Goal: Task Accomplishment & Management: Complete application form

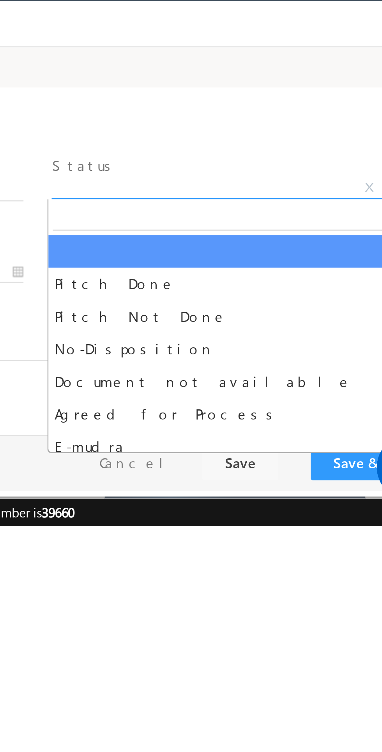
select select "Pitch Not Done"
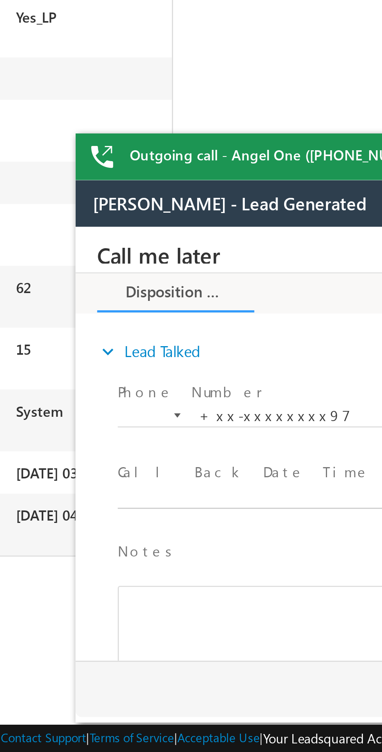
click at [124, 328] on body "Call me later Cross Sell Customer Drop-off reasons Language Barrier Not Interes…" at bounding box center [221, 305] width 293 height 156
type input "10/05/25 5:05 PM"
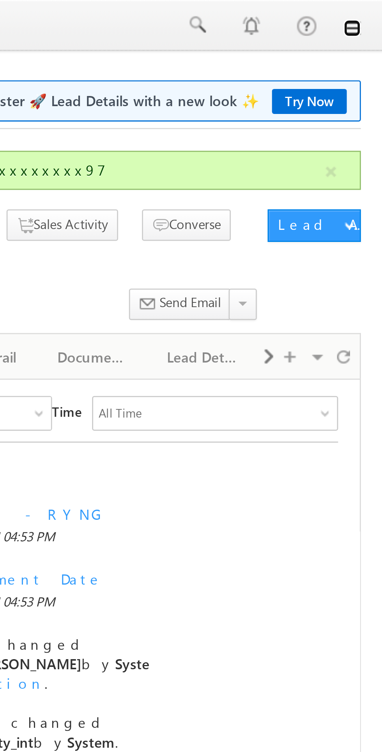
click at [373, 10] on link at bounding box center [371, 10] width 6 height 6
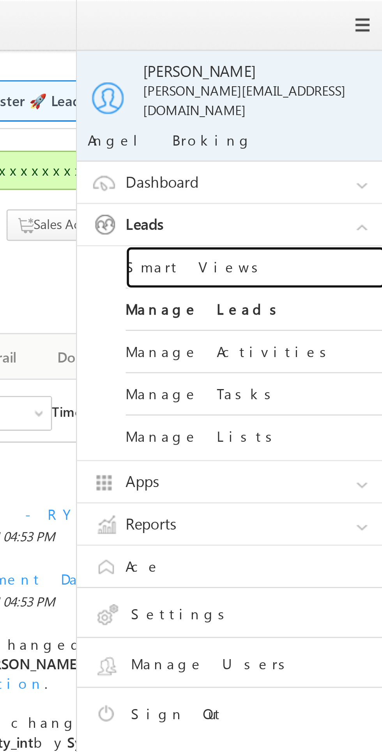
click at [304, 89] on link "Smart Views" at bounding box center [337, 96] width 94 height 15
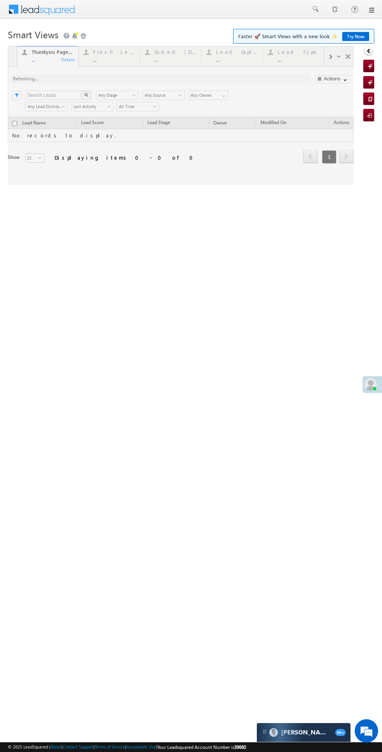
click at [84, 57] on div at bounding box center [181, 115] width 346 height 139
click at [102, 62] on div at bounding box center [181, 115] width 346 height 139
click at [101, 59] on div at bounding box center [181, 115] width 346 height 139
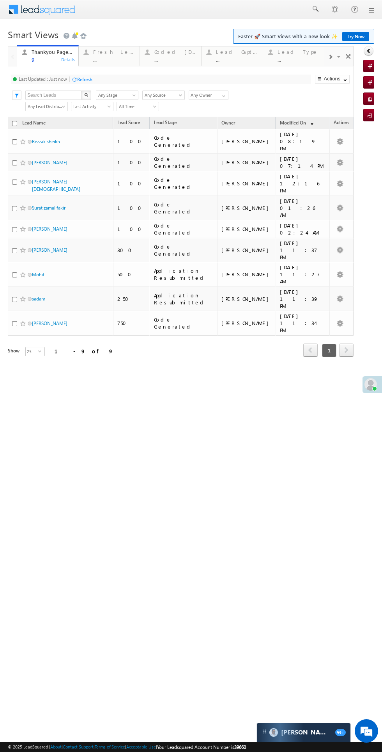
click at [114, 52] on div "Fresh Leads" at bounding box center [114, 52] width 42 height 6
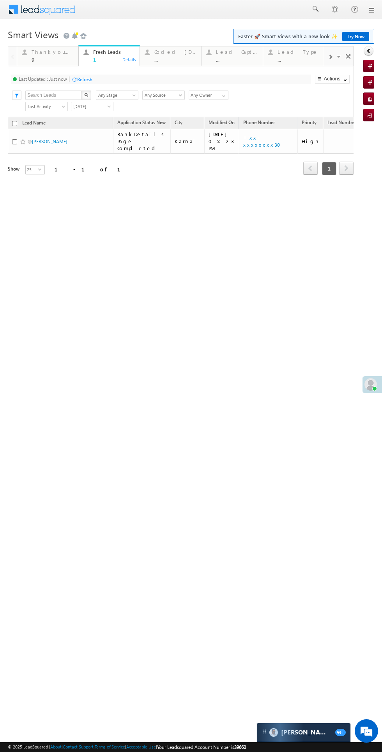
click at [23, 139] on span at bounding box center [23, 142] width 6 height 6
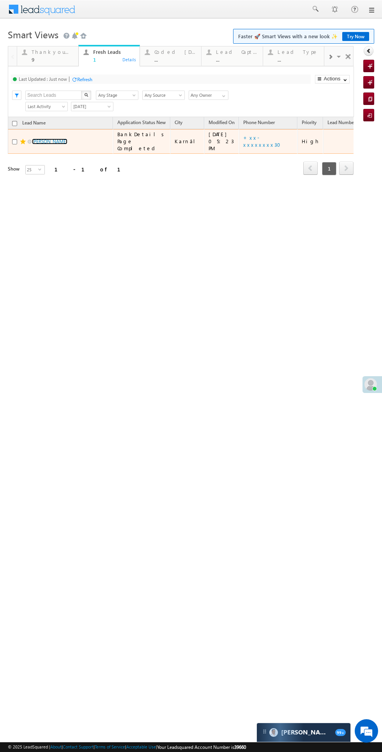
click at [36, 139] on link "[PERSON_NAME]" at bounding box center [50, 142] width 36 height 6
click at [17, 141] on input "checkbox" at bounding box center [14, 141] width 5 height 5
checkbox input "true"
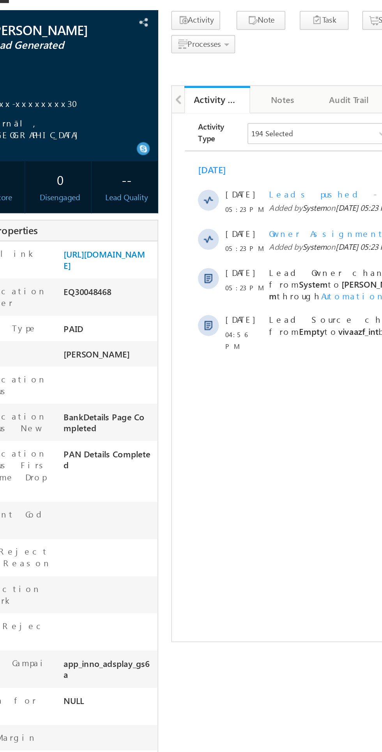
click at [14, 150] on div "0" at bounding box center [26, 155] width 33 height 14
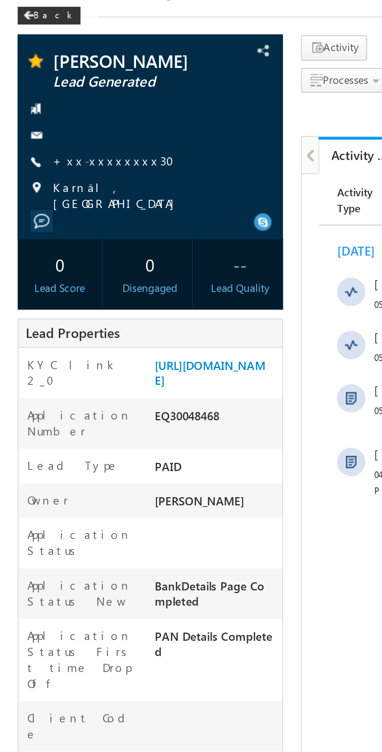
click at [44, 109] on link "+xx-xxxxxxxx30" at bounding box center [52, 109] width 58 height 7
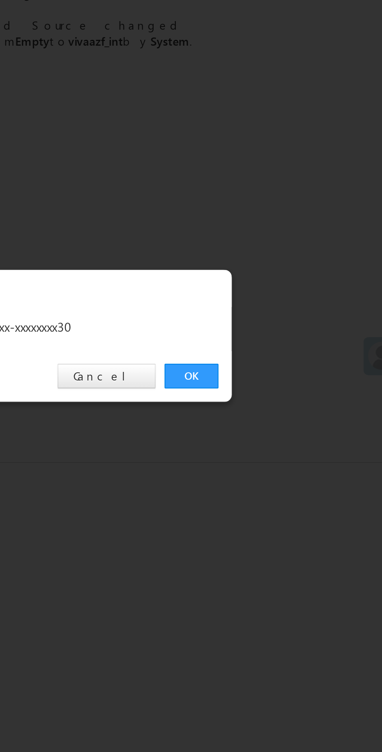
click at [287, 395] on link "OK" at bounding box center [287, 393] width 24 height 11
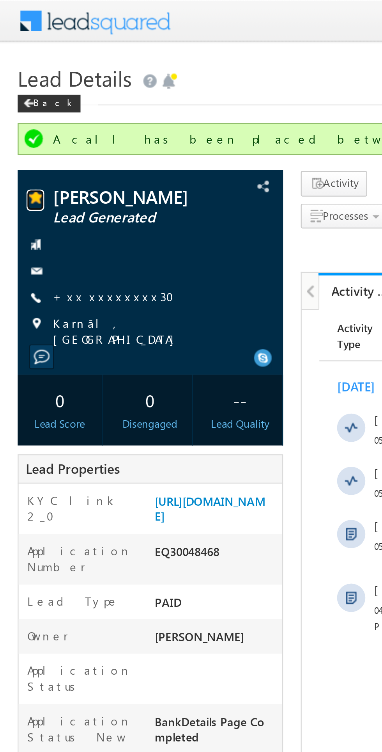
click at [14, 89] on span at bounding box center [16, 88] width 8 height 8
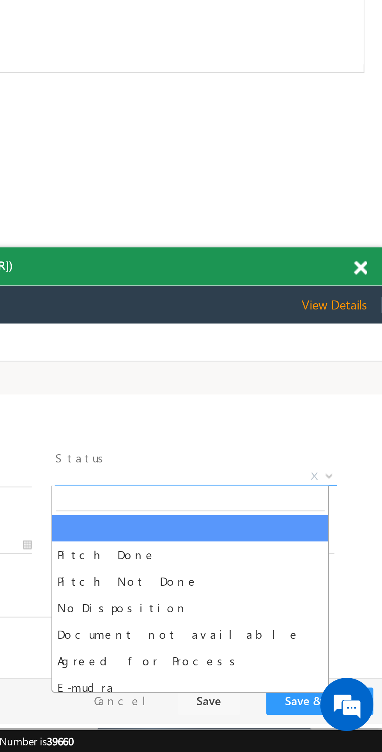
select select "Pitch Not Done"
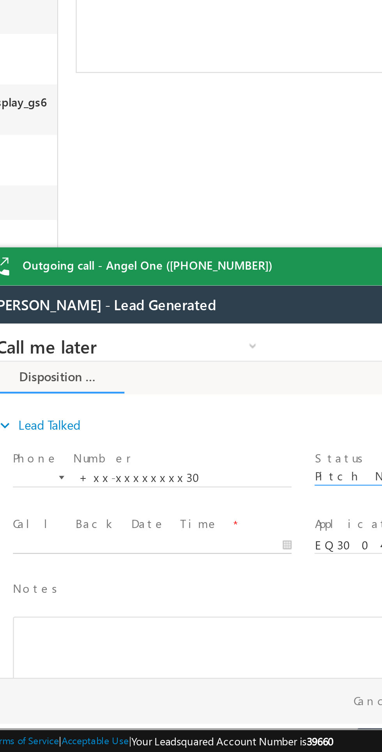
click at [33, 423] on body "Call me later Cross Sell Customer Drop-off reasons Language Barrier Not Interes…" at bounding box center [125, 402] width 293 height 156
type input "10/05/25 5:43 PM"
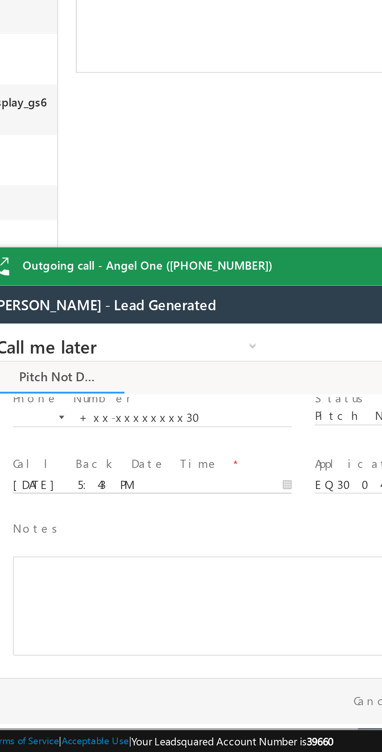
scroll to position [30, 0]
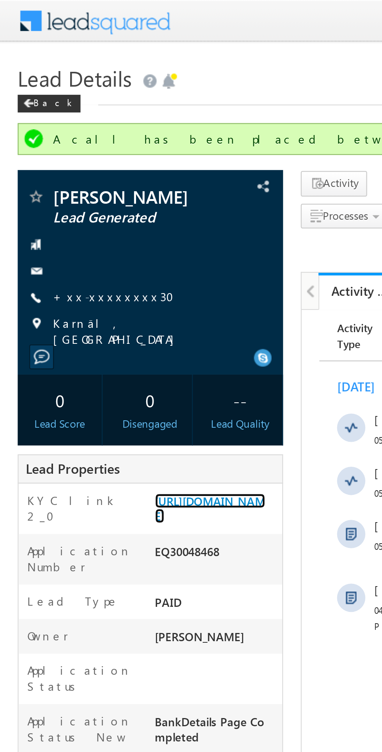
click at [87, 231] on link "https://angelbroking1-pk3em7sa.customui-test.leadsquared.com?leadId=308d2591-bd…" at bounding box center [92, 223] width 49 height 13
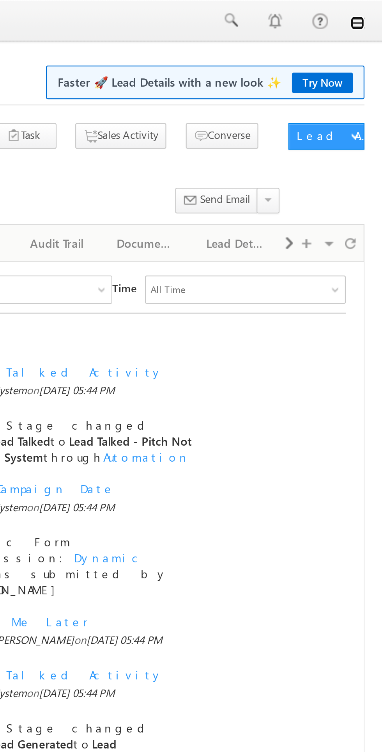
click at [372, 11] on link at bounding box center [371, 10] width 6 height 6
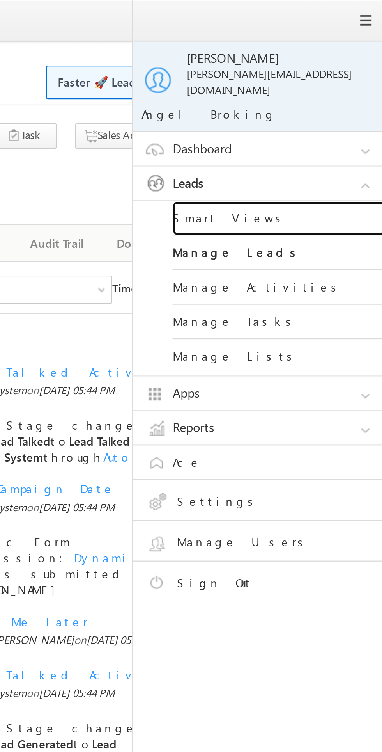
click at [324, 93] on link "Smart Views" at bounding box center [337, 96] width 94 height 15
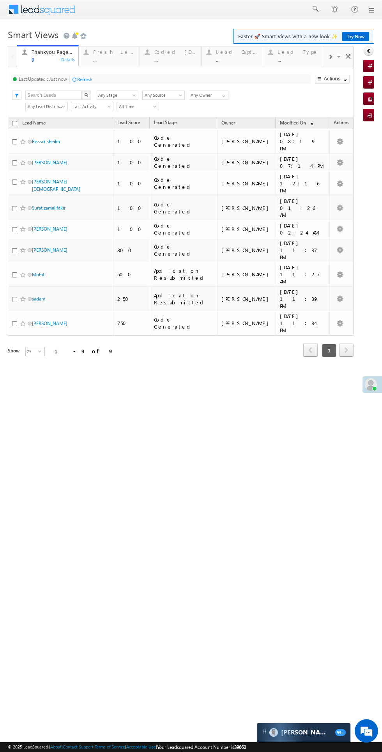
click at [103, 59] on div "..." at bounding box center [114, 60] width 42 height 6
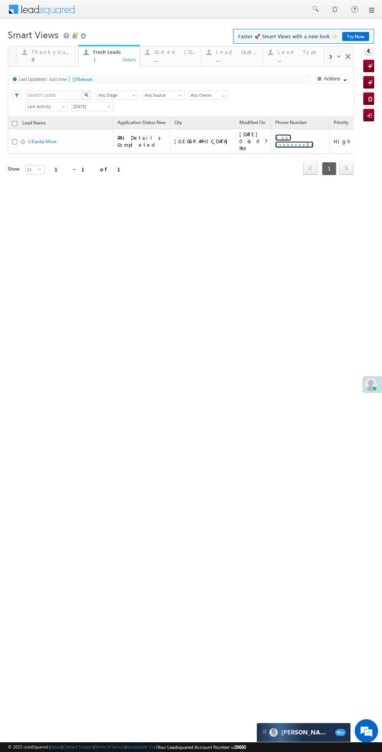
click at [276, 138] on link "+xx-xxxxxxxx86" at bounding box center [295, 141] width 38 height 14
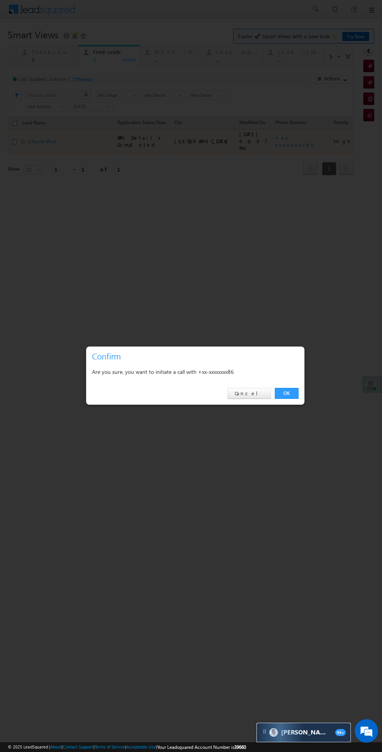
click at [288, 391] on link "OK" at bounding box center [287, 393] width 24 height 11
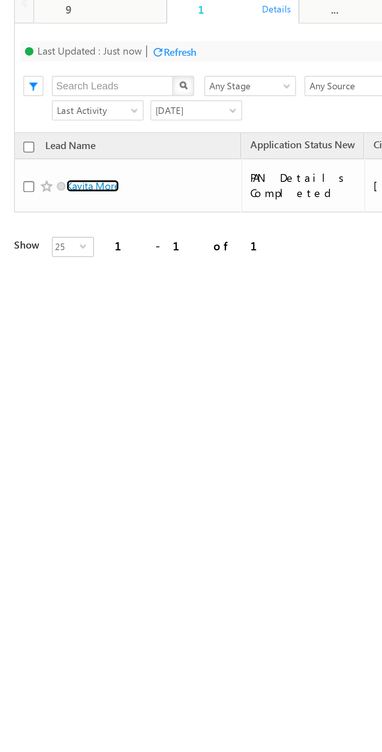
click at [39, 20] on link "Kavita More" at bounding box center [41, 22] width 25 height 6
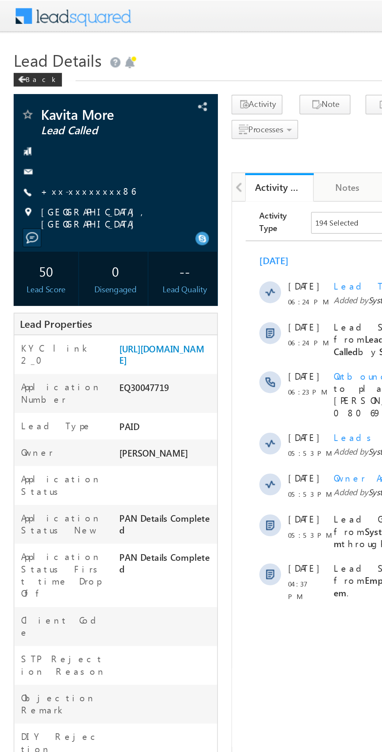
click at [52, 109] on link "+xx-xxxxxxxx86" at bounding box center [50, 109] width 54 height 7
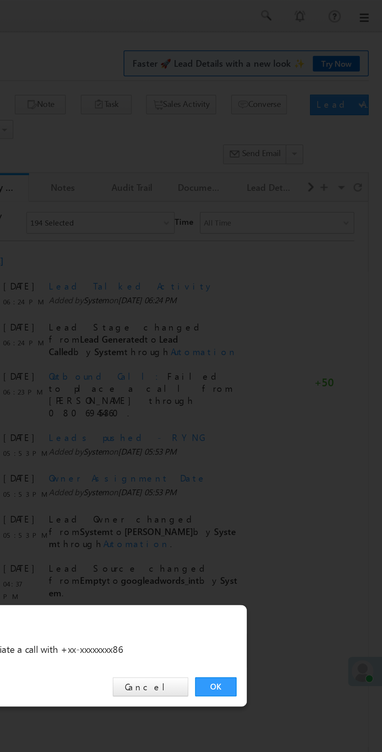
click at [287, 394] on link "OK" at bounding box center [287, 393] width 24 height 11
